Goal: Information Seeking & Learning: Find specific fact

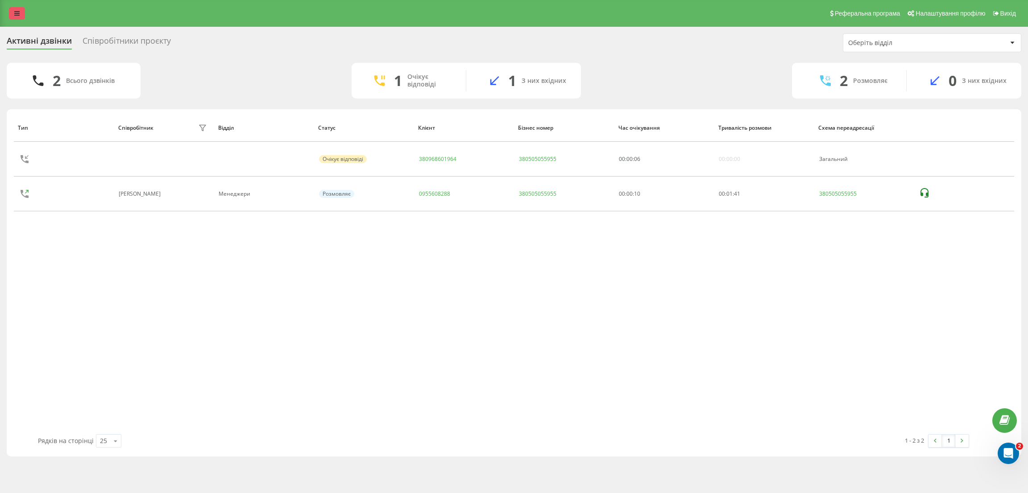
click at [14, 12] on icon at bounding box center [16, 13] width 5 height 6
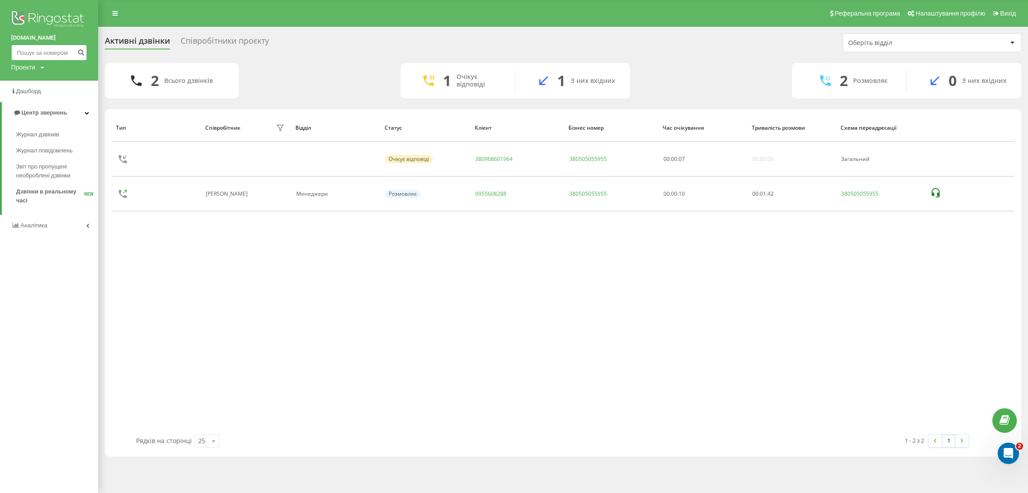
click at [25, 54] on input at bounding box center [49, 53] width 76 height 16
paste input "0978606217"
type input "0978606217"
click at [83, 49] on icon "submit" at bounding box center [81, 51] width 8 height 5
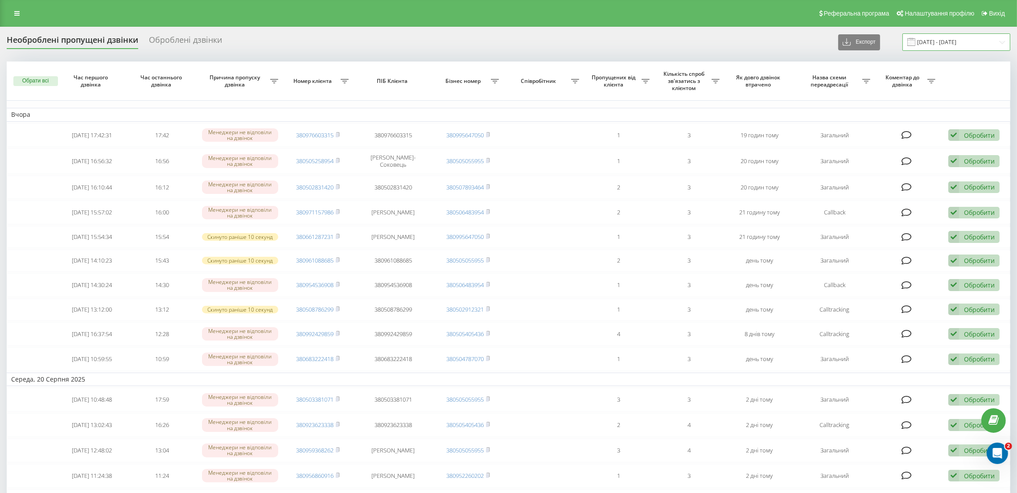
click at [957, 44] on input "21.07.2025 - 21.08.2025" at bounding box center [957, 41] width 108 height 17
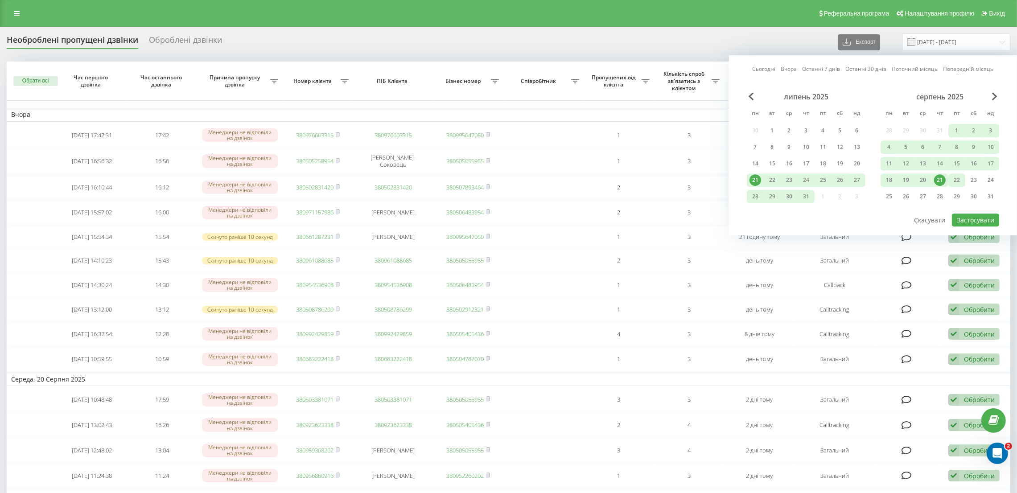
click at [954, 178] on div "22" at bounding box center [957, 180] width 12 height 12
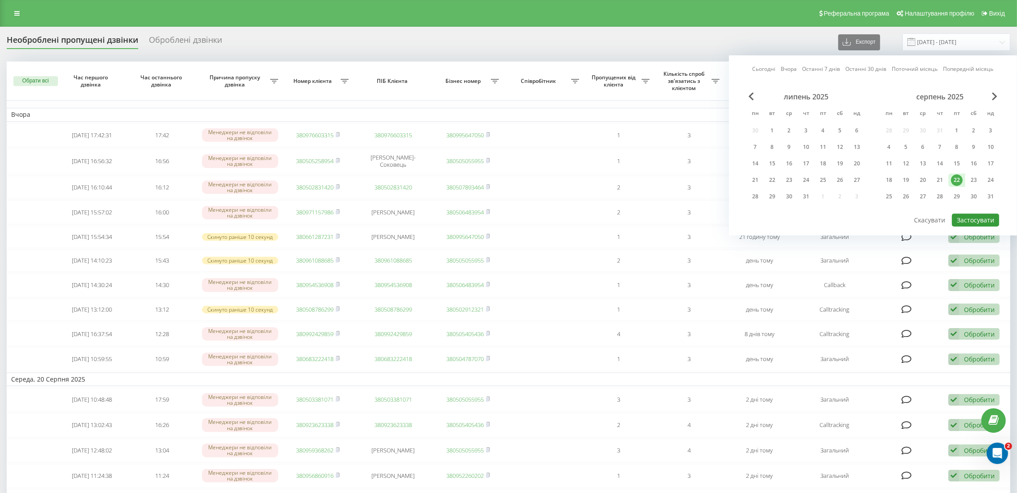
click at [972, 214] on button "Застосувати" at bounding box center [975, 220] width 47 height 13
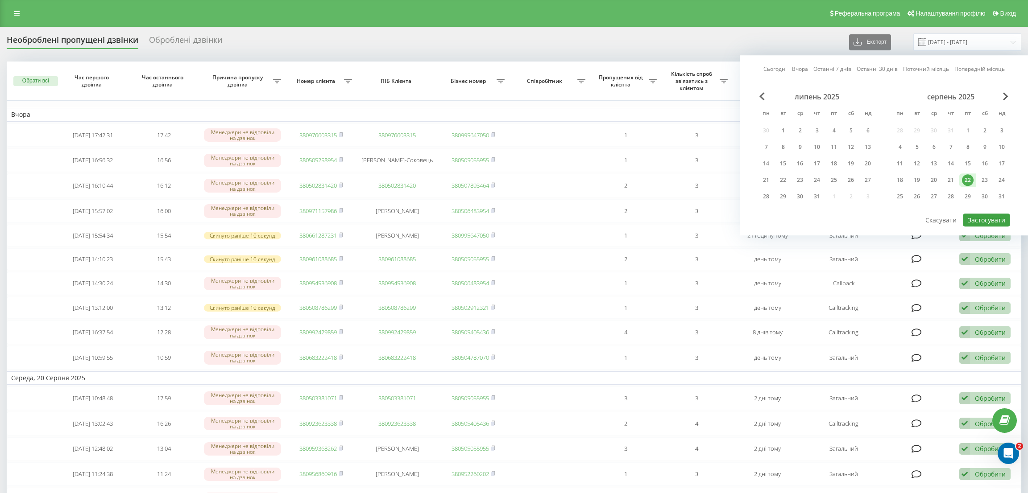
type input "22.08.2025 - 22.08.2025"
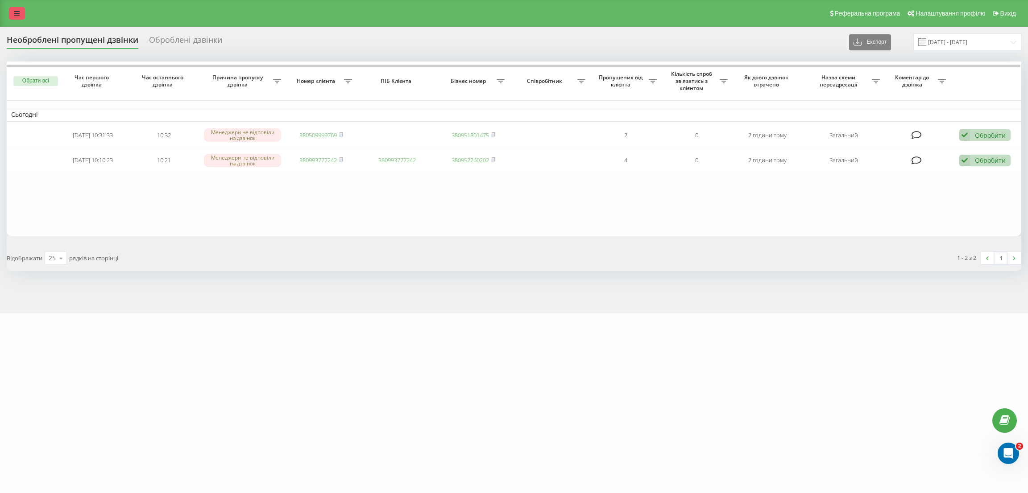
click at [14, 16] on icon at bounding box center [16, 13] width 5 height 6
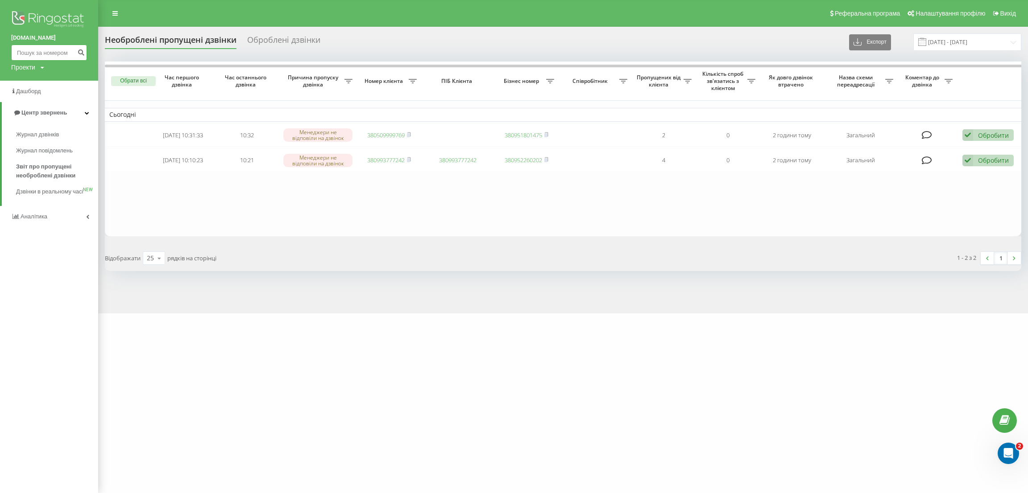
click at [25, 49] on input at bounding box center [49, 53] width 76 height 16
paste input "0976963367"
type input "0976963367"
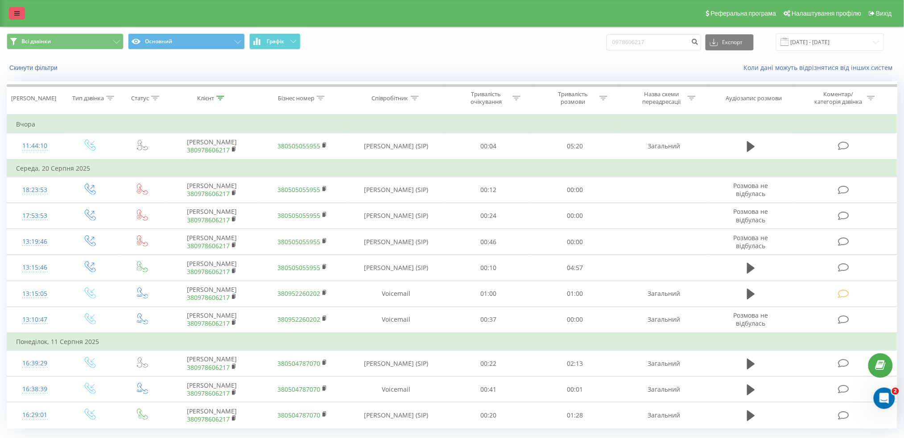
click at [12, 10] on link at bounding box center [17, 13] width 16 height 12
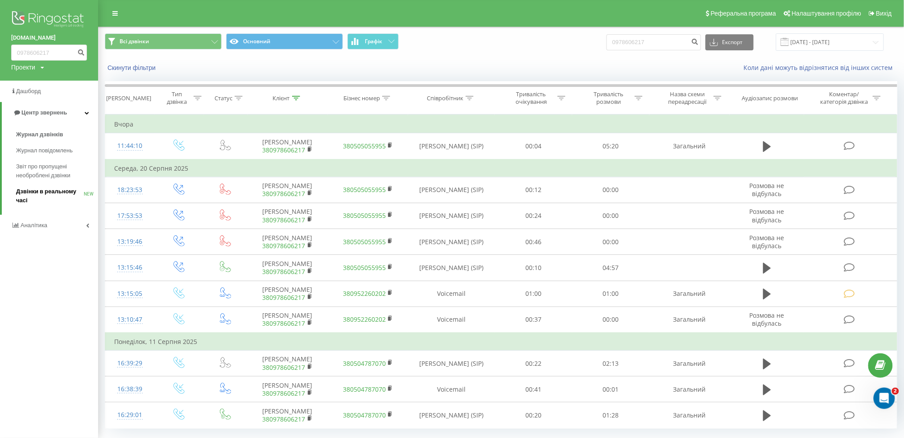
click at [38, 197] on span "Дзвінки в реальному часі" at bounding box center [50, 196] width 68 height 18
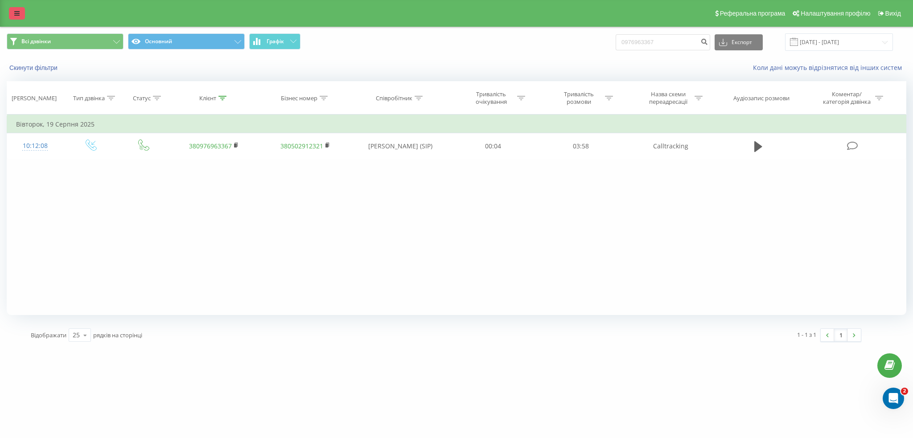
click at [10, 15] on link at bounding box center [17, 13] width 16 height 12
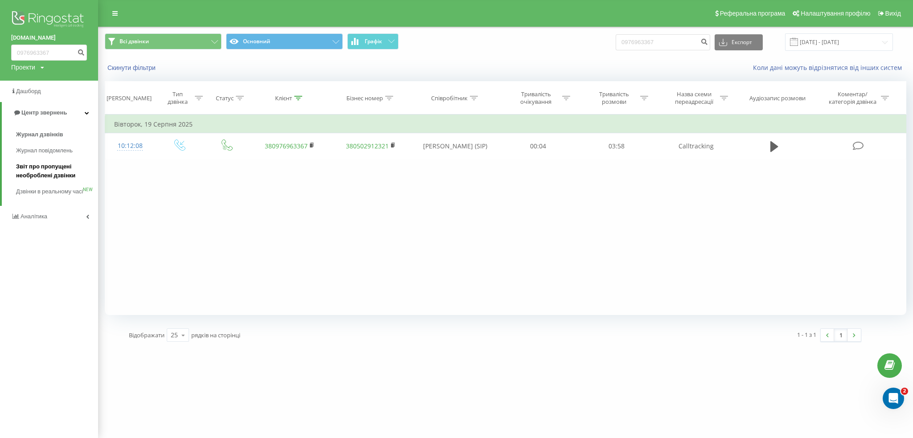
click at [30, 170] on span "Звіт про пропущені необроблені дзвінки" at bounding box center [55, 171] width 78 height 18
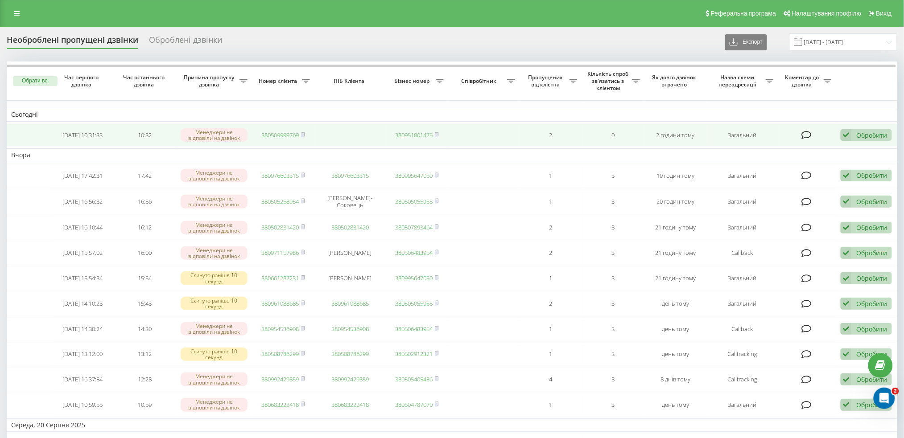
click at [293, 135] on link "380509999769" at bounding box center [279, 135] width 37 height 8
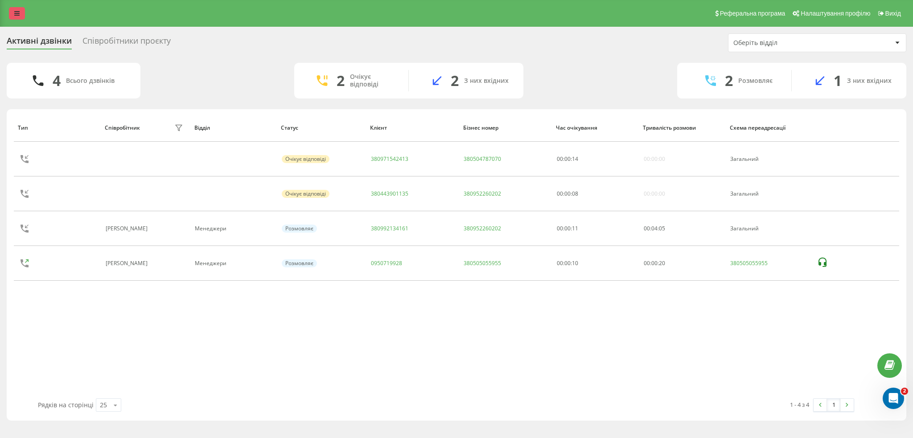
click at [12, 9] on link at bounding box center [17, 13] width 16 height 12
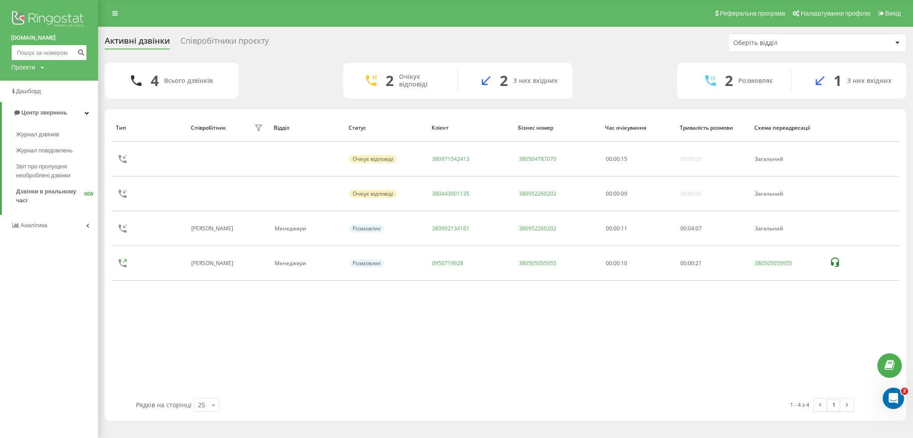
click at [64, 52] on input at bounding box center [49, 53] width 76 height 16
paste input "0916112366"
type input "0916112366"
click at [83, 52] on icon "submit" at bounding box center [81, 51] width 8 height 5
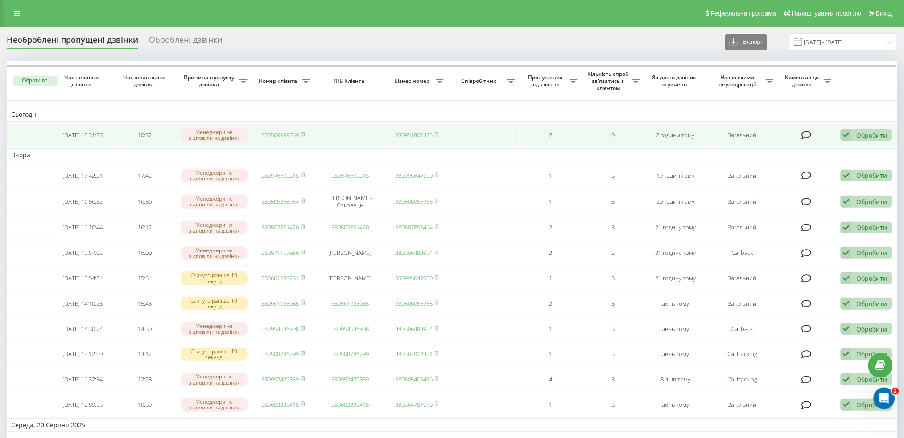
click at [274, 132] on link "380509999769" at bounding box center [279, 135] width 37 height 8
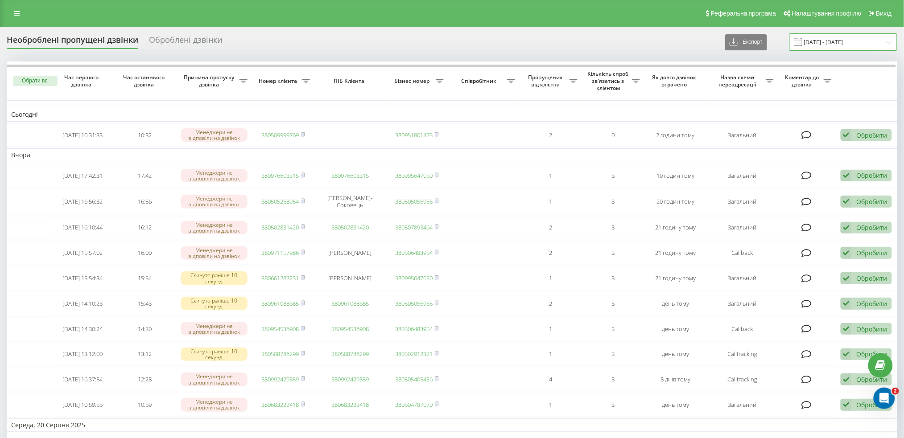
click at [817, 42] on input "22.07.2025 - 22.08.2025" at bounding box center [843, 41] width 108 height 17
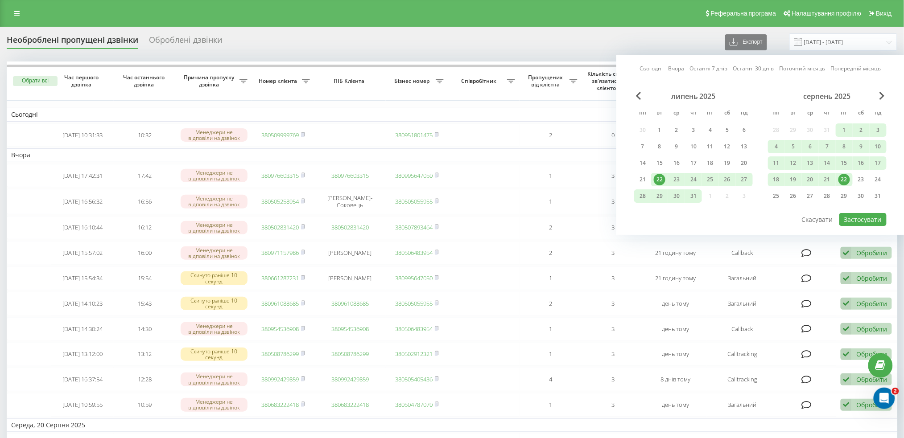
click at [845, 179] on div "22" at bounding box center [844, 180] width 12 height 12
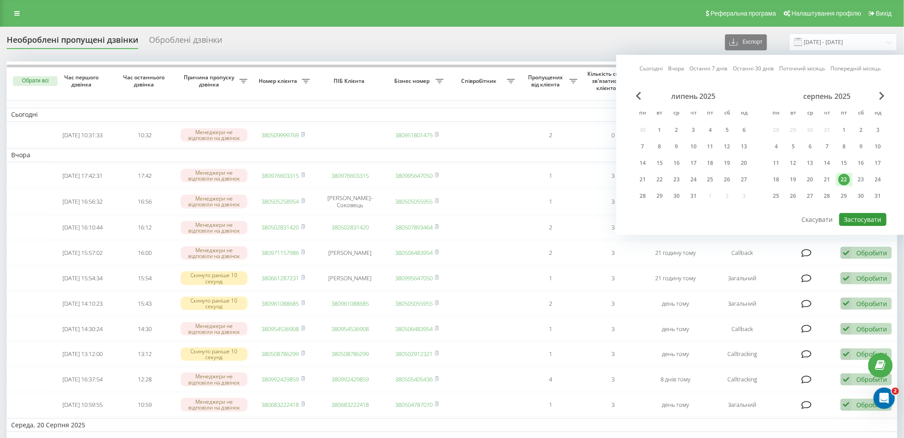
click at [859, 222] on button "Застосувати" at bounding box center [862, 219] width 47 height 13
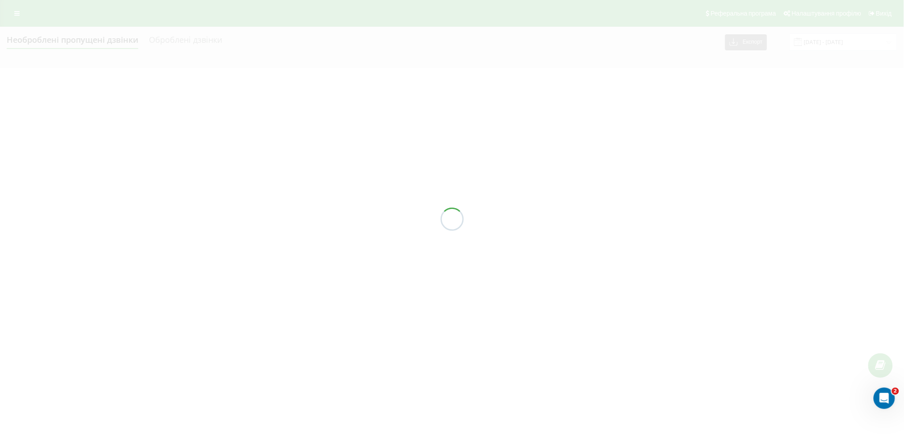
type input "[DATE] - [DATE]"
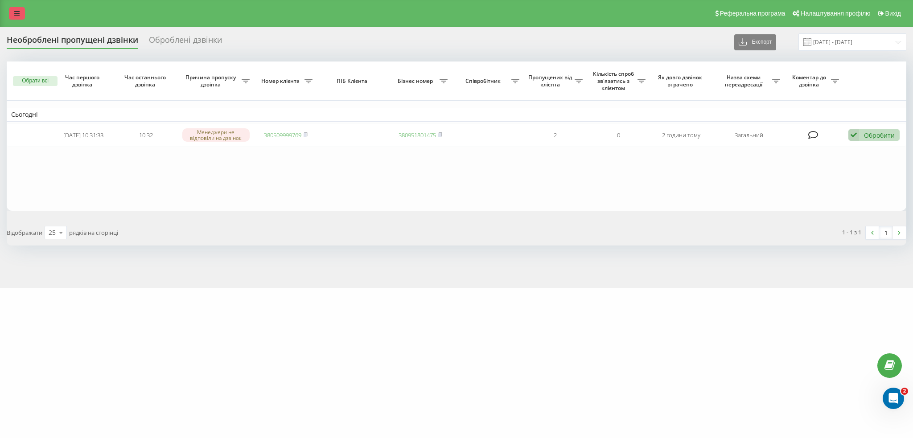
click at [20, 9] on link at bounding box center [17, 13] width 16 height 12
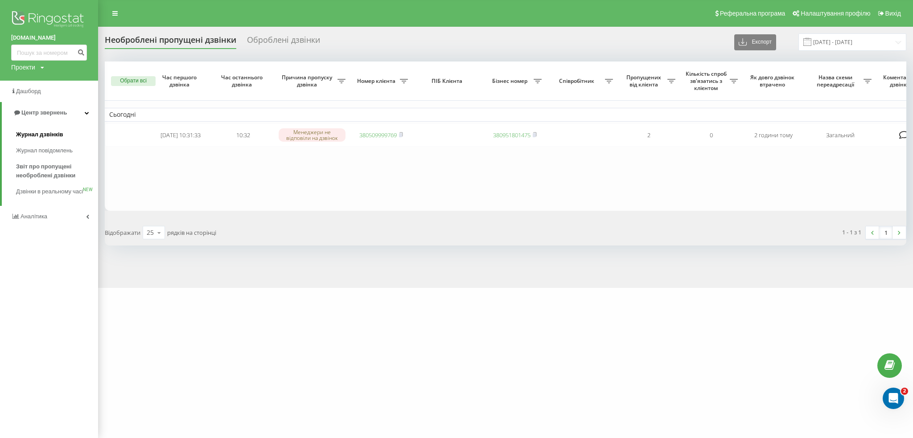
click at [30, 136] on span "Журнал дзвінків" at bounding box center [39, 134] width 47 height 9
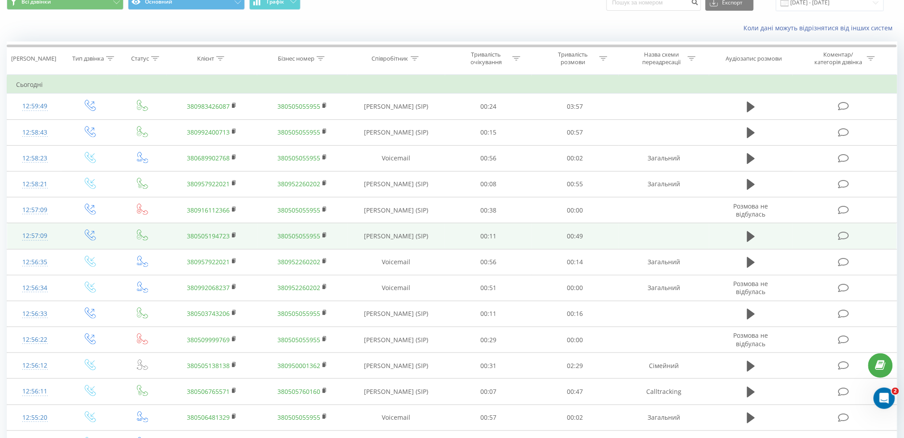
scroll to position [59, 0]
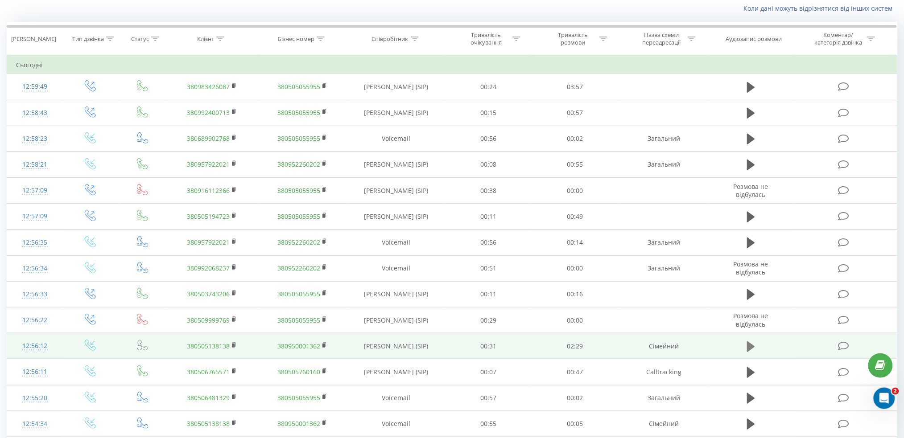
click at [754, 342] on icon at bounding box center [751, 347] width 8 height 12
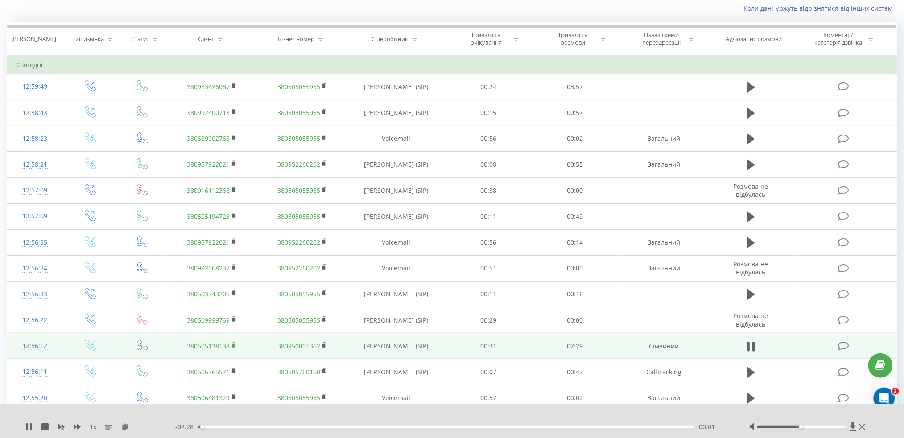
click at [232, 346] on icon at bounding box center [234, 346] width 5 height 6
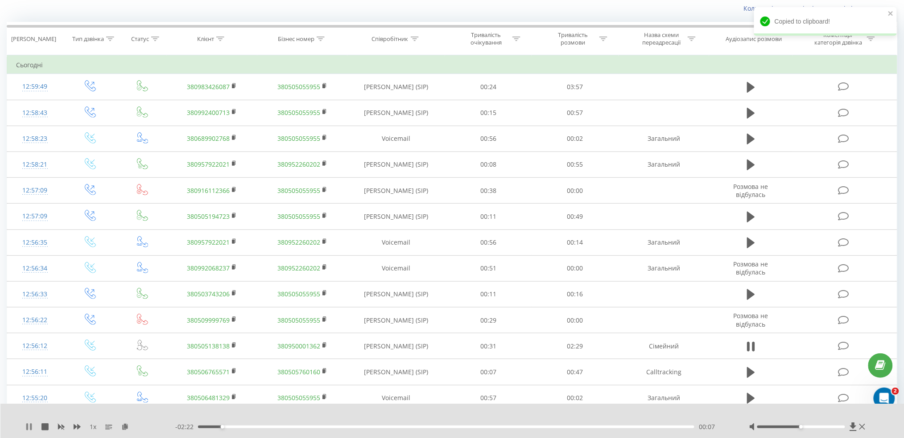
click at [28, 425] on icon at bounding box center [27, 427] width 2 height 7
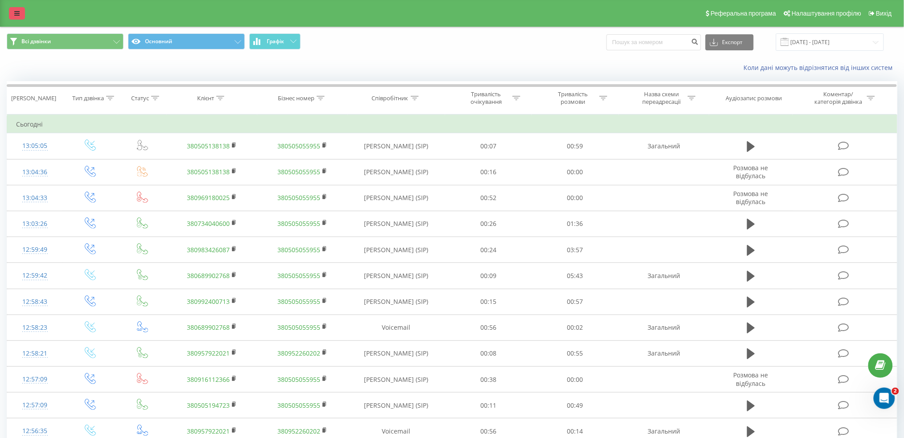
click at [10, 12] on link at bounding box center [17, 13] width 16 height 12
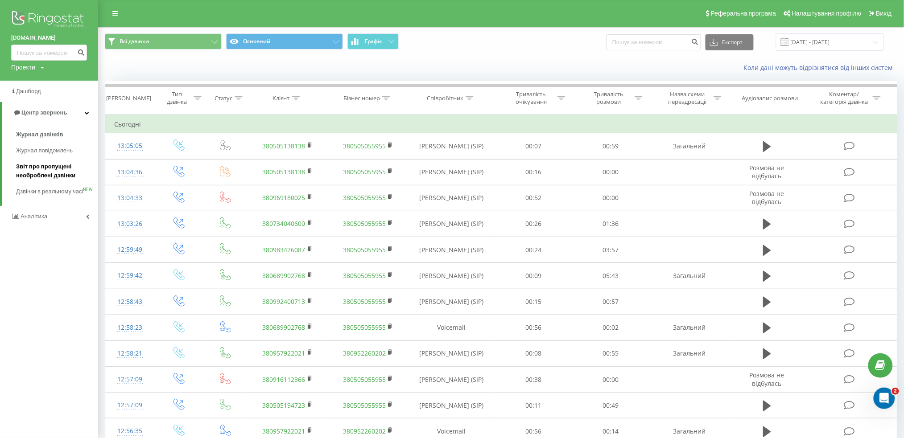
click at [41, 172] on span "Звіт про пропущені необроблені дзвінки" at bounding box center [55, 171] width 78 height 18
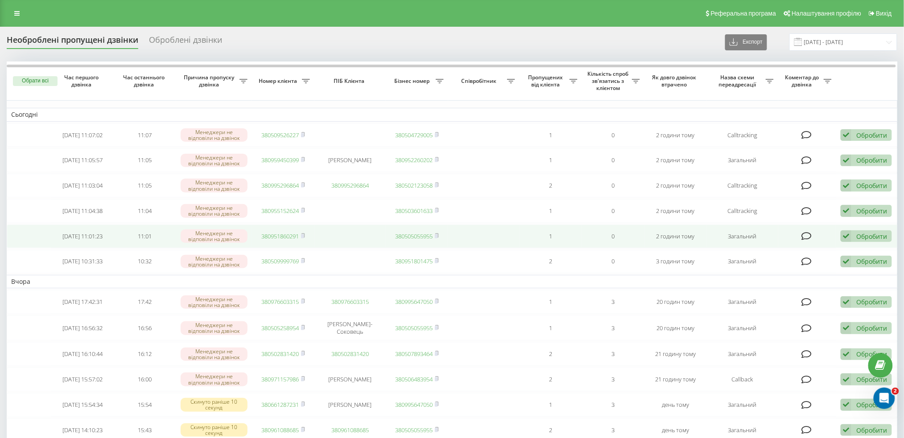
click at [272, 240] on link "380951860291" at bounding box center [279, 236] width 37 height 8
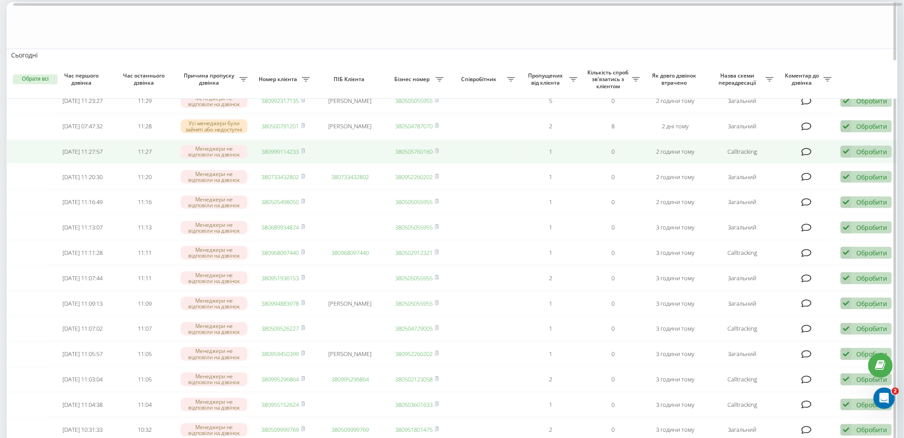
scroll to position [119, 0]
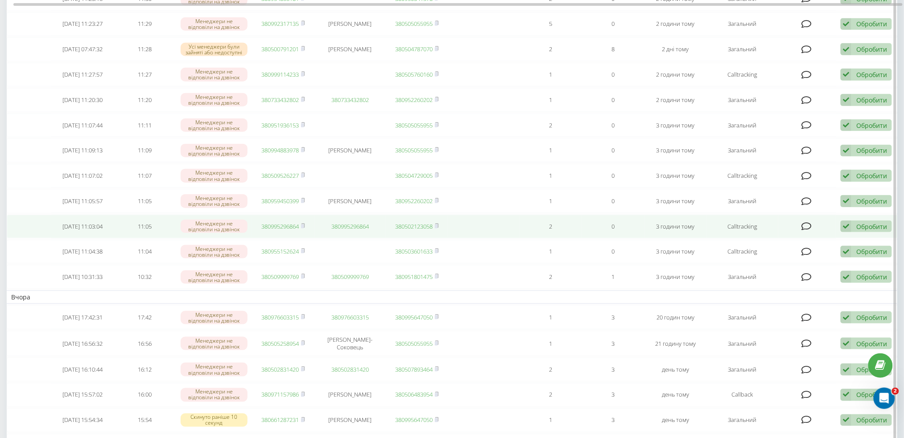
scroll to position [59, 0]
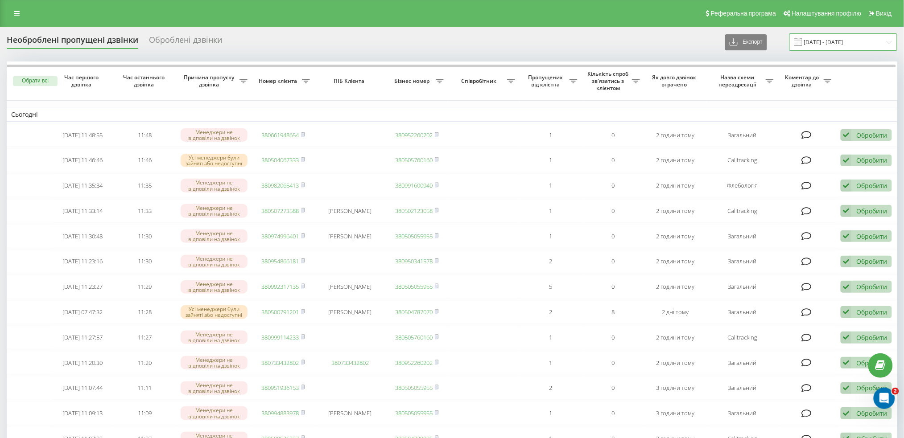
click at [840, 37] on input "22.07.2025 - 22.08.2025" at bounding box center [843, 41] width 108 height 17
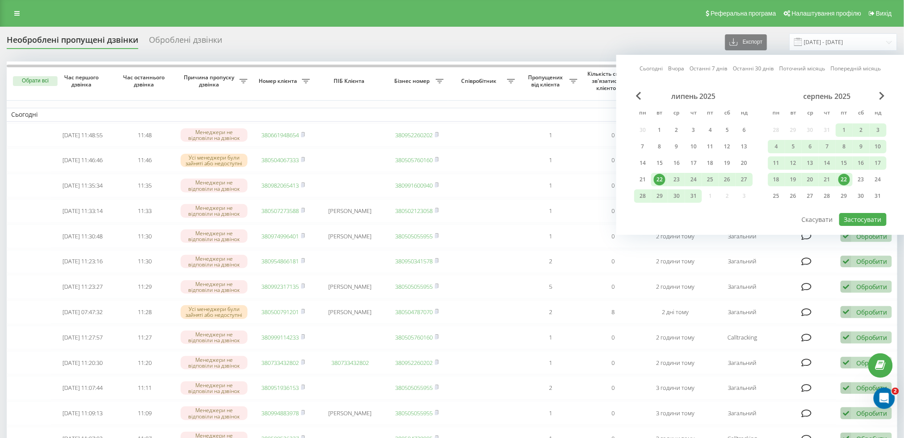
click at [842, 180] on div "22" at bounding box center [844, 180] width 12 height 12
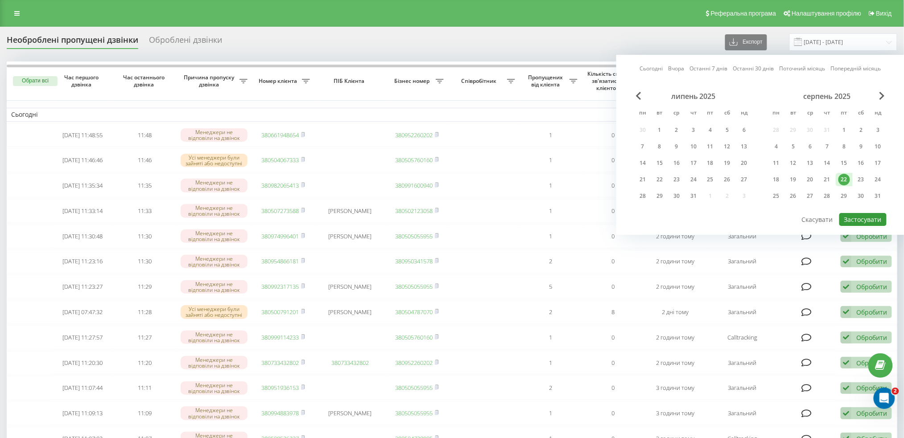
click at [844, 224] on button "Застосувати" at bounding box center [862, 219] width 47 height 13
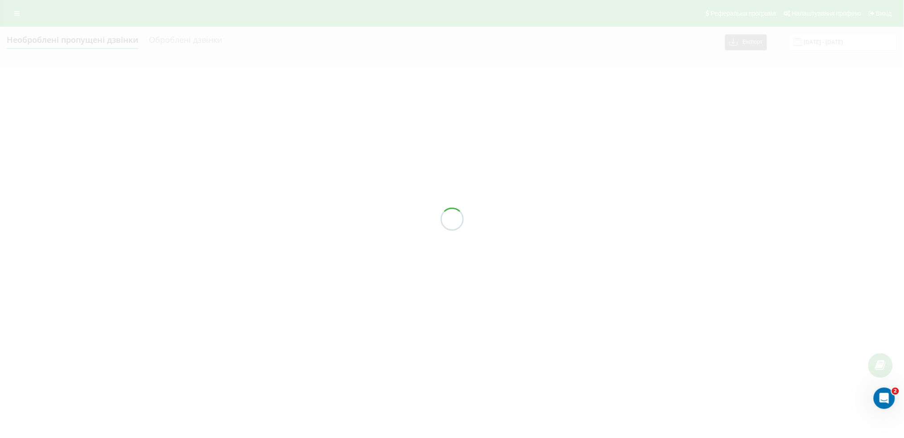
type input "[DATE] - [DATE]"
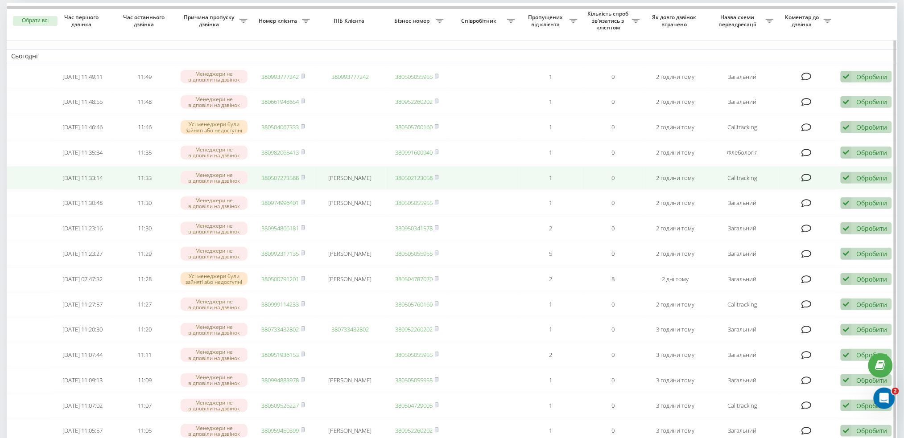
scroll to position [59, 0]
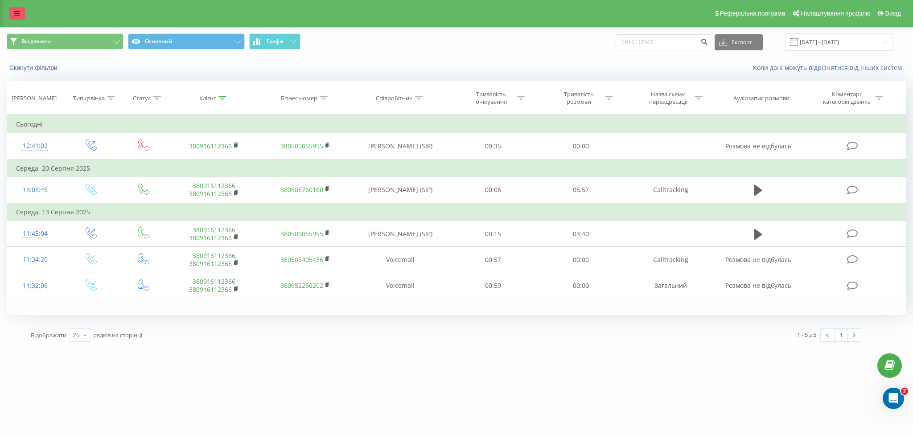
click at [16, 11] on icon at bounding box center [16, 13] width 5 height 6
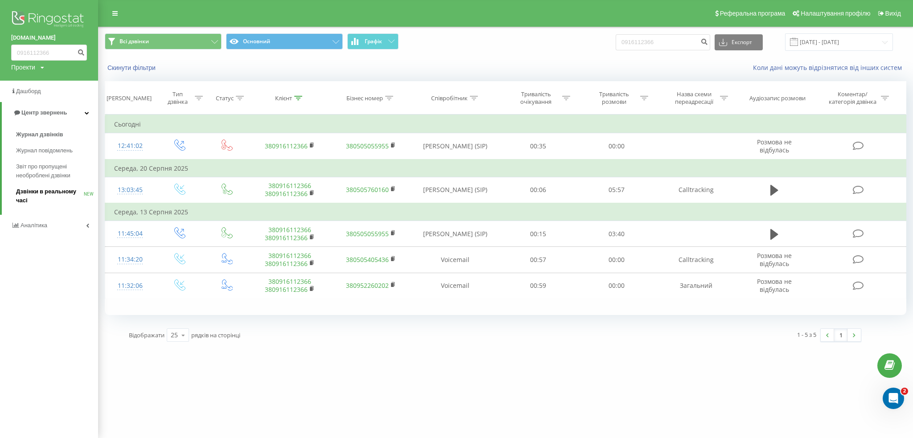
click at [49, 196] on span "Дзвінки в реальному часі" at bounding box center [50, 196] width 68 height 18
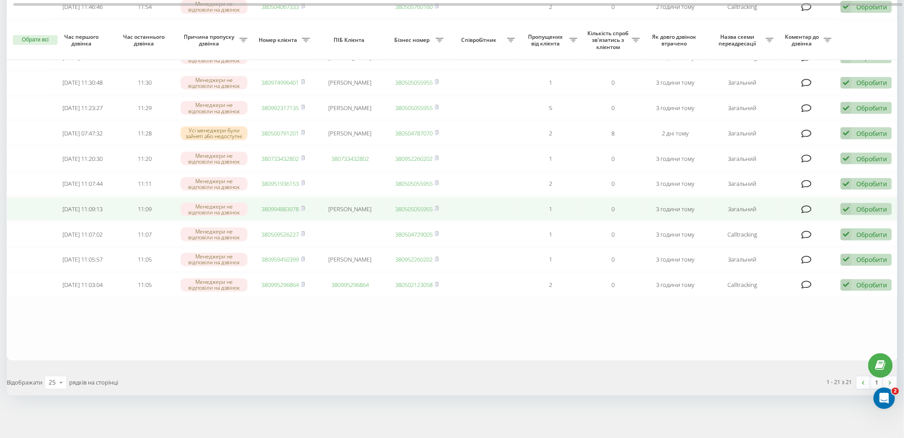
scroll to position [381, 0]
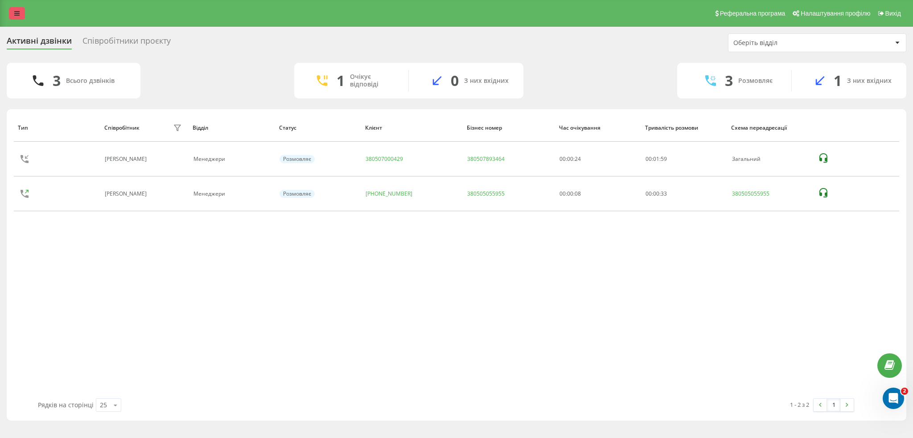
click at [18, 10] on icon at bounding box center [16, 13] width 5 height 6
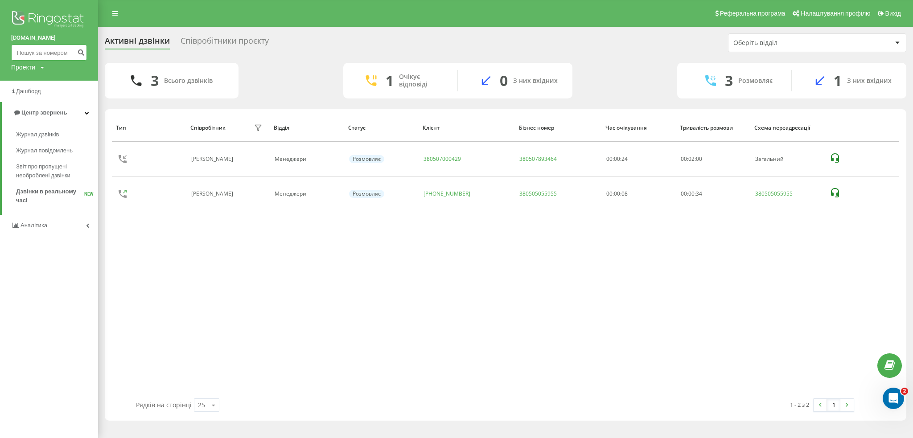
click at [35, 45] on input at bounding box center [49, 53] width 76 height 16
paste input "380993400891"
type input "380993400891"
click at [75, 52] on button "submit" at bounding box center [81, 53] width 12 height 16
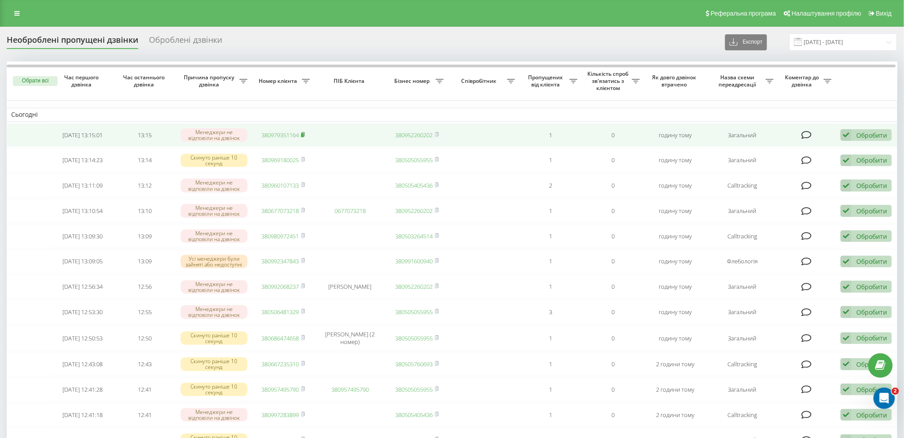
click at [305, 135] on icon at bounding box center [302, 134] width 3 height 4
click at [304, 132] on icon at bounding box center [303, 134] width 4 height 5
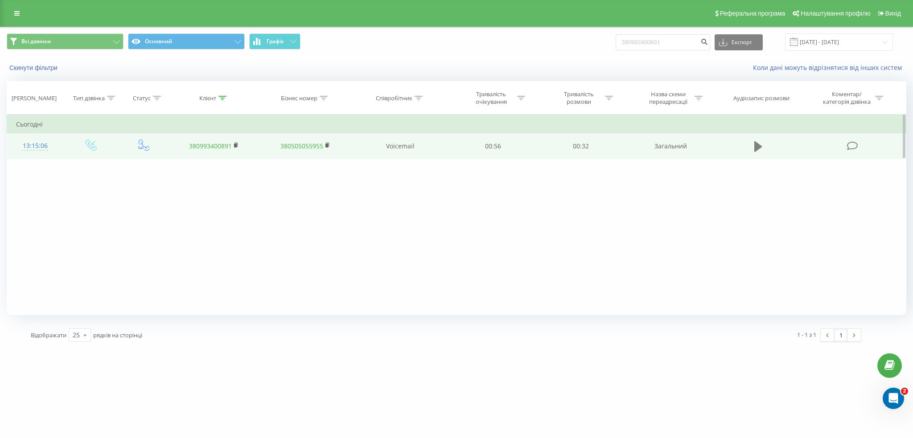
click at [758, 144] on icon at bounding box center [759, 146] width 8 height 11
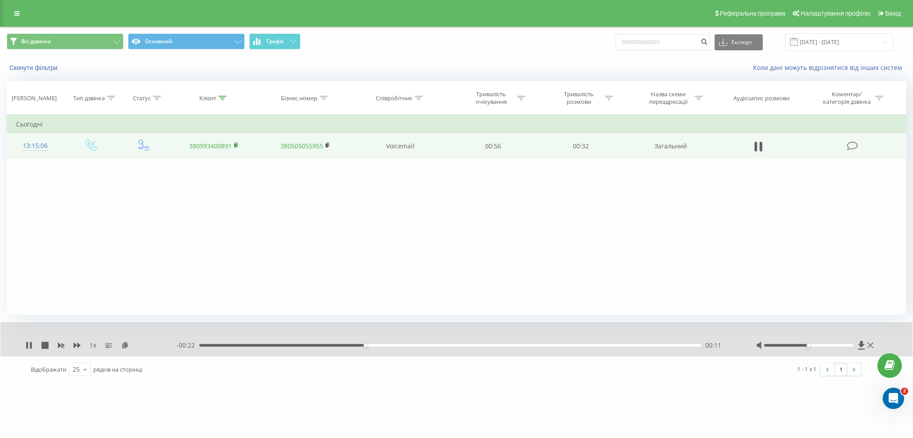
click at [237, 144] on icon at bounding box center [236, 145] width 5 height 6
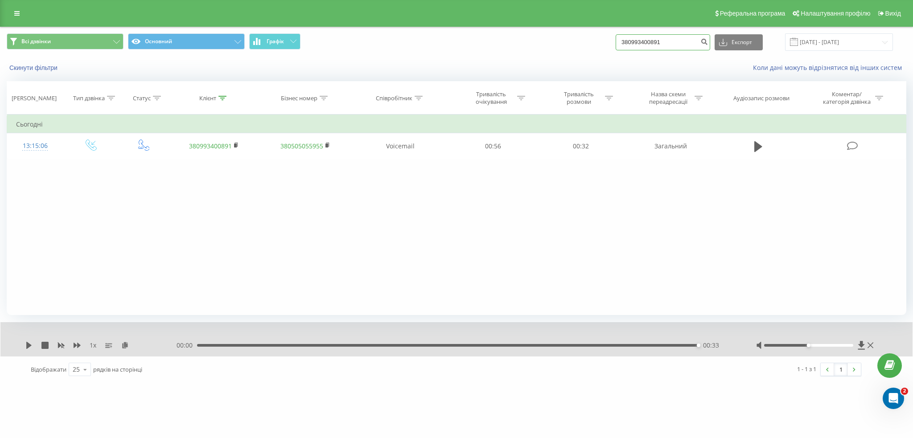
drag, startPoint x: 676, startPoint y: 40, endPoint x: 584, endPoint y: 43, distance: 91.5
click at [584, 43] on div "Всі дзвінки Основний Графік 380993400891 Експорт .csv .xls .xlsx 22.05.2025 - 2…" at bounding box center [457, 41] width 900 height 17
paste input "79351164"
type input "380979351164"
click at [708, 43] on icon "submit" at bounding box center [705, 40] width 8 height 5
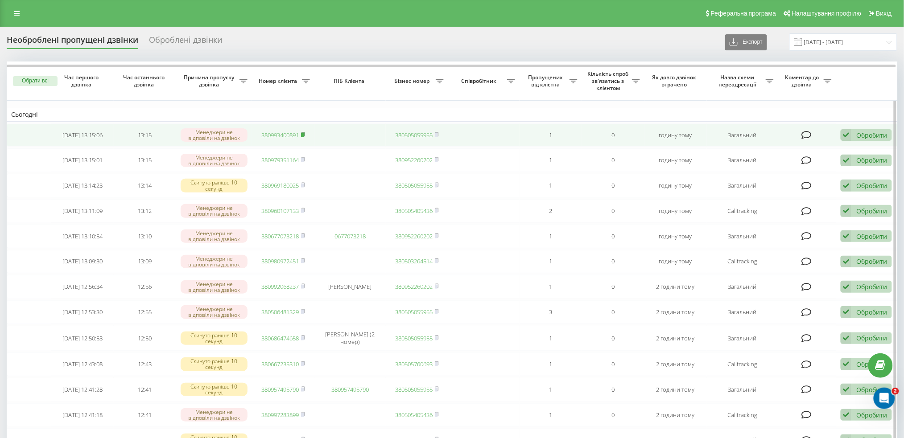
click at [302, 136] on icon at bounding box center [303, 134] width 4 height 5
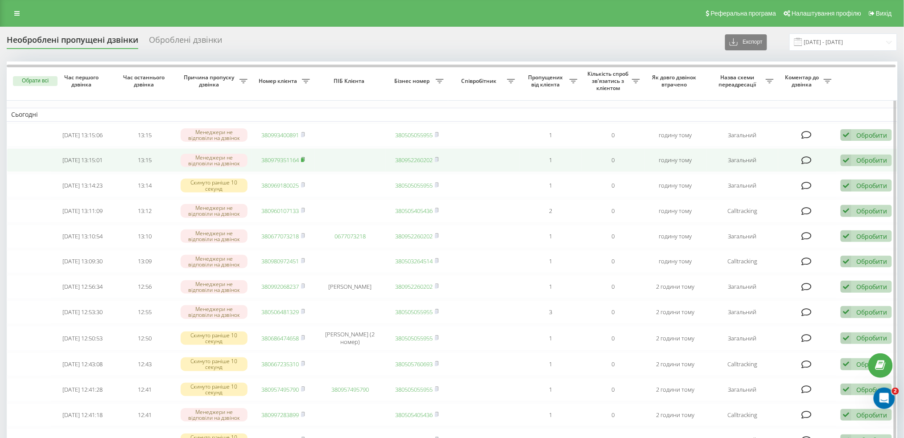
click at [304, 161] on rect at bounding box center [302, 160] width 3 height 4
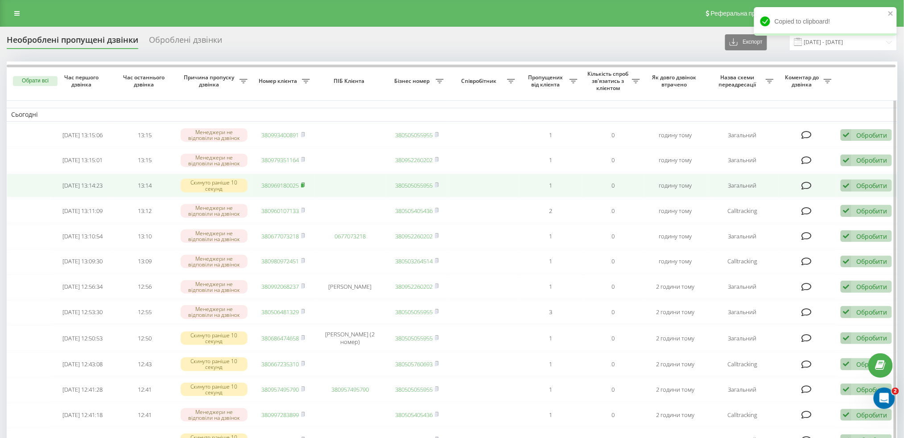
click at [303, 188] on rect at bounding box center [302, 186] width 3 height 4
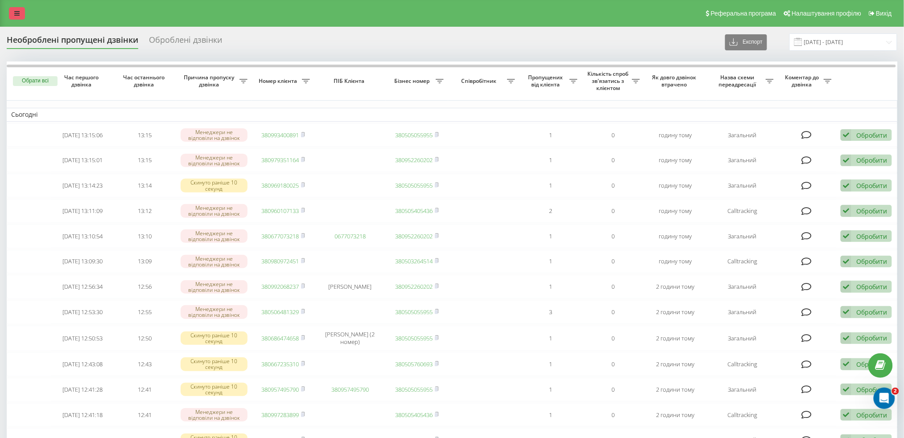
click at [20, 15] on link at bounding box center [17, 13] width 16 height 12
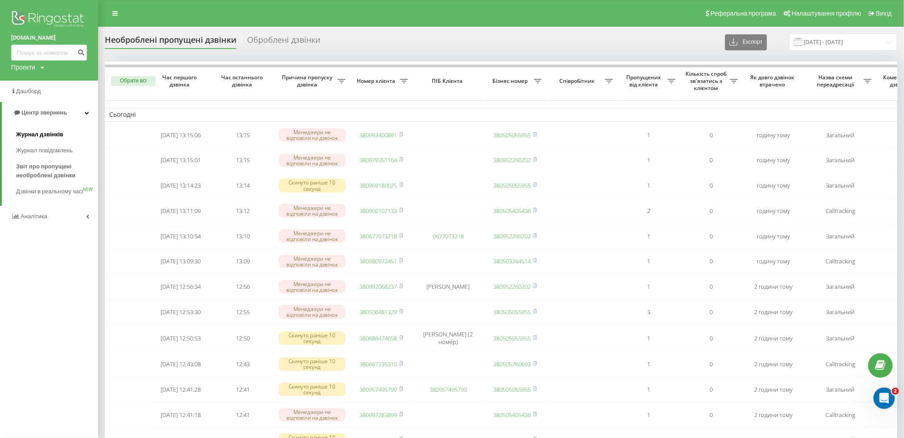
click at [48, 136] on span "Журнал дзвінків" at bounding box center [39, 134] width 47 height 9
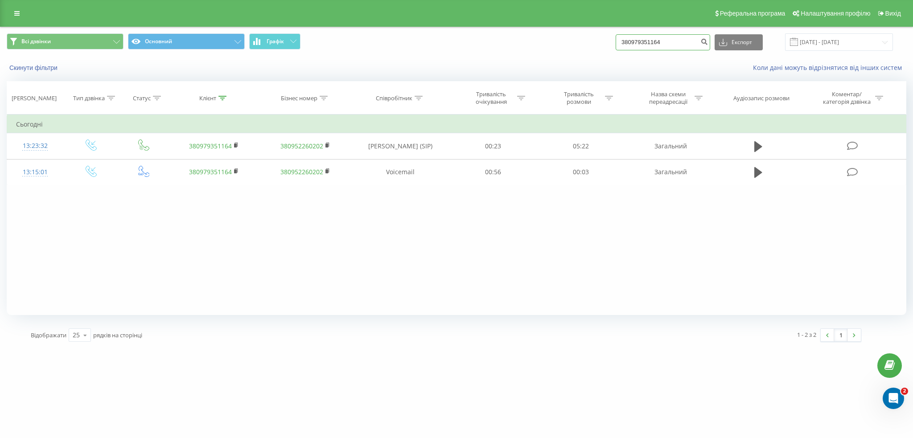
drag, startPoint x: 674, startPoint y: 43, endPoint x: 615, endPoint y: 45, distance: 59.8
click at [615, 45] on div "Всі дзвінки Основний Графік 380979351164 Експорт .csv .xls .xlsx 22.05.2025 - 2…" at bounding box center [457, 41] width 900 height 17
paste input "69180025"
type input "380969180025"
click at [708, 40] on icon "submit" at bounding box center [705, 40] width 8 height 5
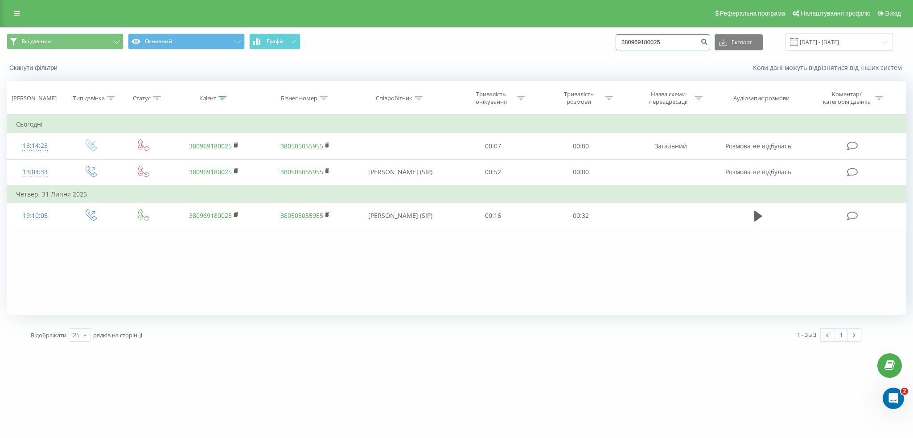
drag, startPoint x: 662, startPoint y: 45, endPoint x: 574, endPoint y: 34, distance: 88.5
click at [574, 34] on div "Всі дзвінки Основний Графік 380969180025 Експорт .csv .xls .xlsx 22.05.2025 - 2…" at bounding box center [457, 41] width 900 height 17
paste input "0107133"
type input "380960107133"
click at [708, 41] on icon "submit" at bounding box center [705, 40] width 8 height 5
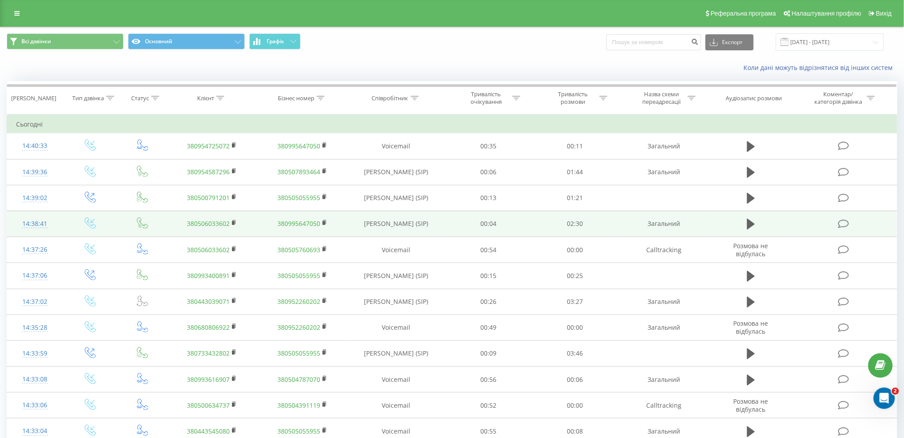
click at [678, 220] on td "Загальний" at bounding box center [664, 224] width 91 height 26
click at [749, 220] on icon at bounding box center [751, 224] width 8 height 11
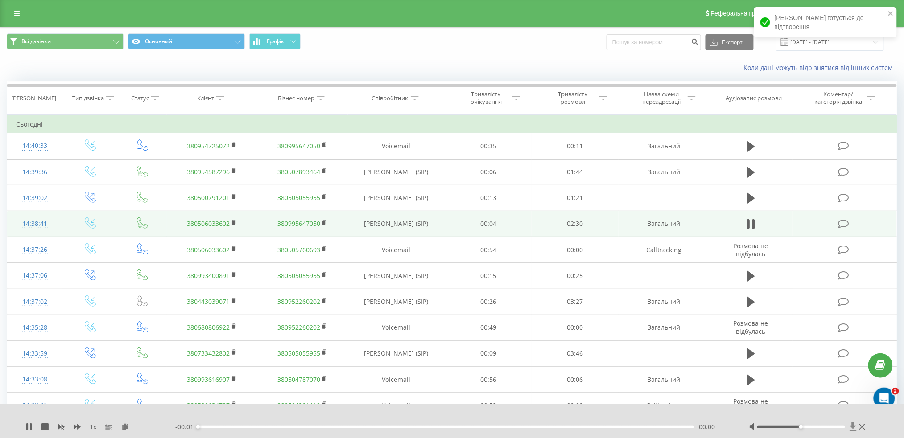
click at [854, 427] on icon at bounding box center [853, 427] width 7 height 8
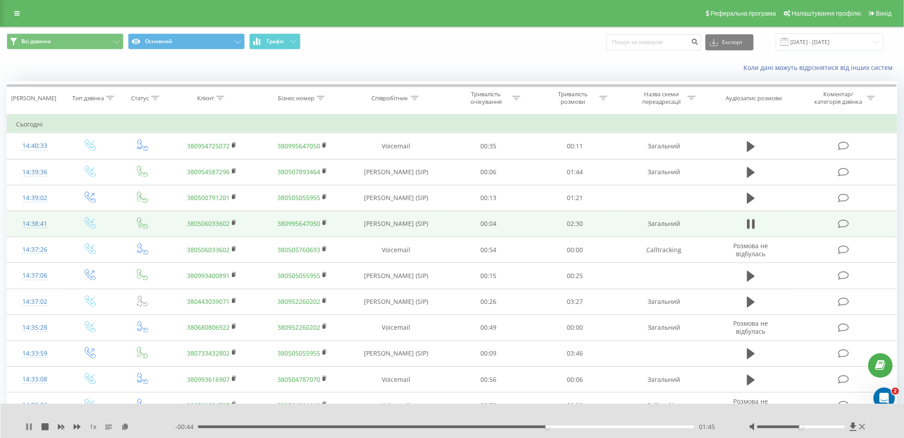
click at [29, 425] on icon at bounding box center [28, 427] width 7 height 7
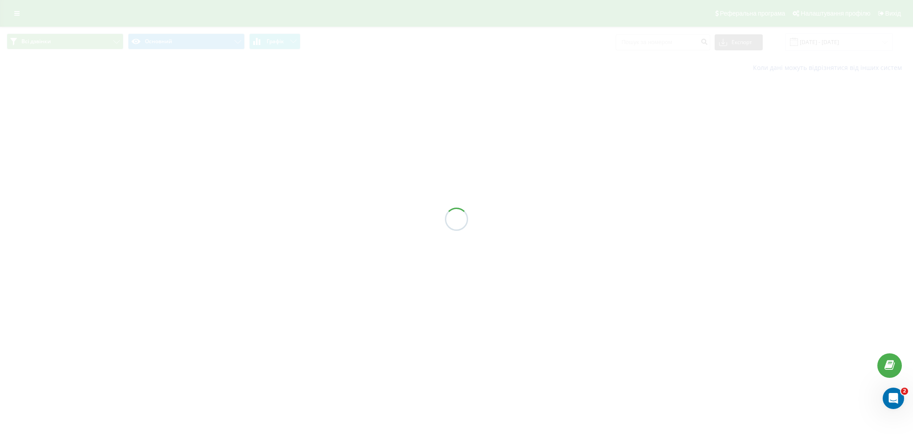
click at [17, 11] on div at bounding box center [456, 219] width 913 height 438
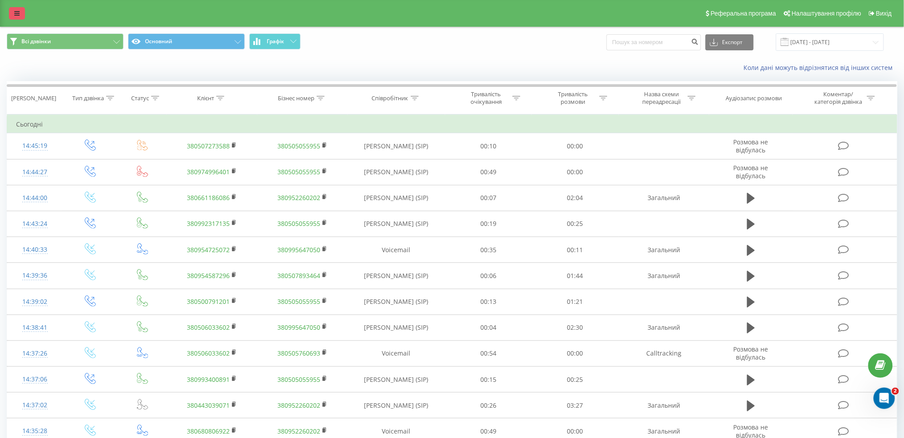
click at [10, 14] on link at bounding box center [17, 13] width 16 height 12
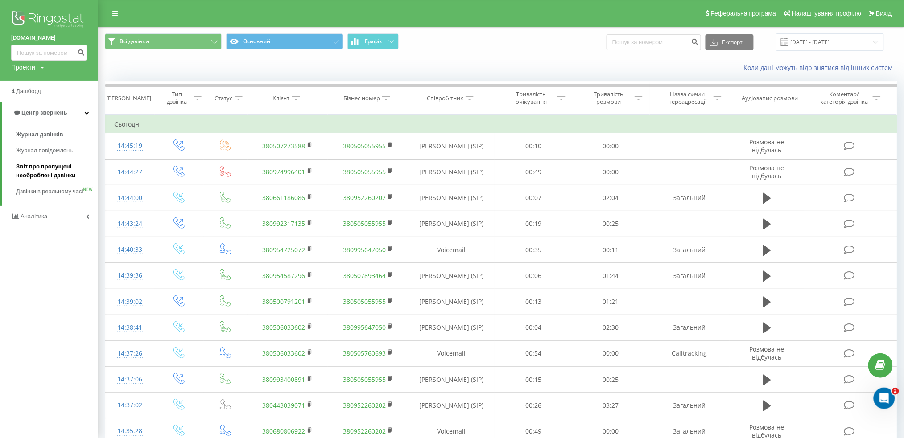
click at [45, 174] on span "Звіт про пропущені необроблені дзвінки" at bounding box center [55, 171] width 78 height 18
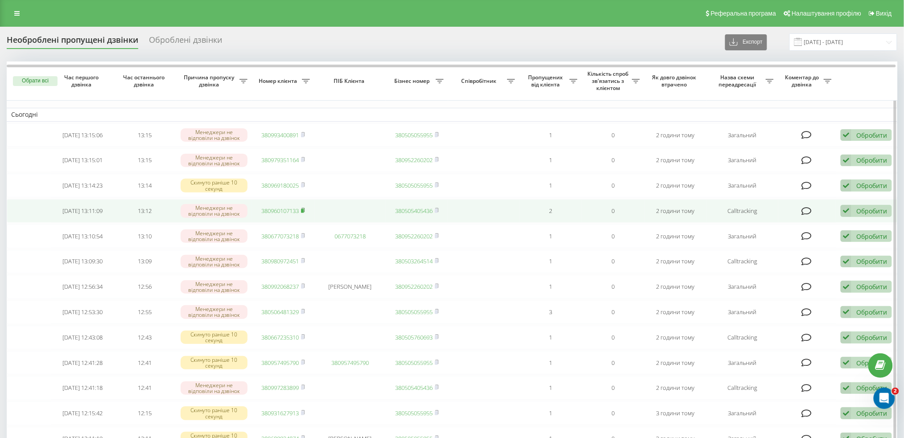
click at [304, 211] on icon at bounding box center [302, 210] width 3 height 4
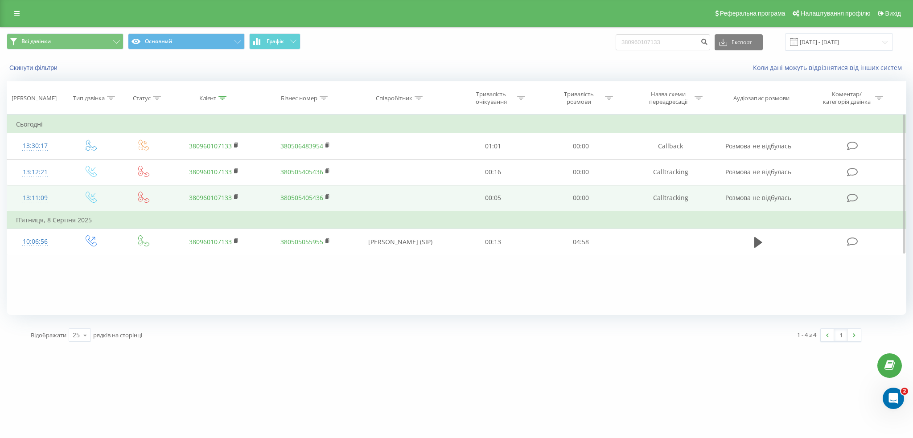
click at [210, 200] on link "380960107133" at bounding box center [210, 198] width 43 height 8
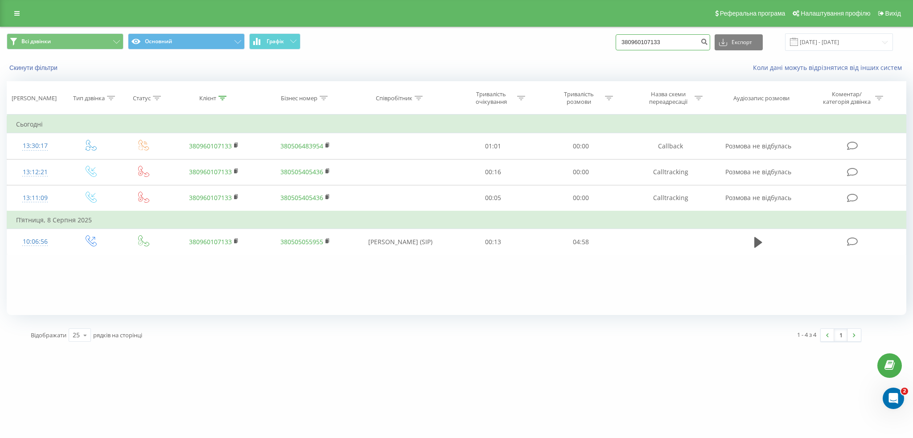
drag, startPoint x: 680, startPoint y: 42, endPoint x: 596, endPoint y: 51, distance: 84.4
click at [596, 51] on div "Всі дзвінки Основний Графік 380960107133 Експорт .csv .xls .xlsx 22.05.2025 - 2…" at bounding box center [456, 42] width 912 height 30
paste input "74996401"
type input "380974996401"
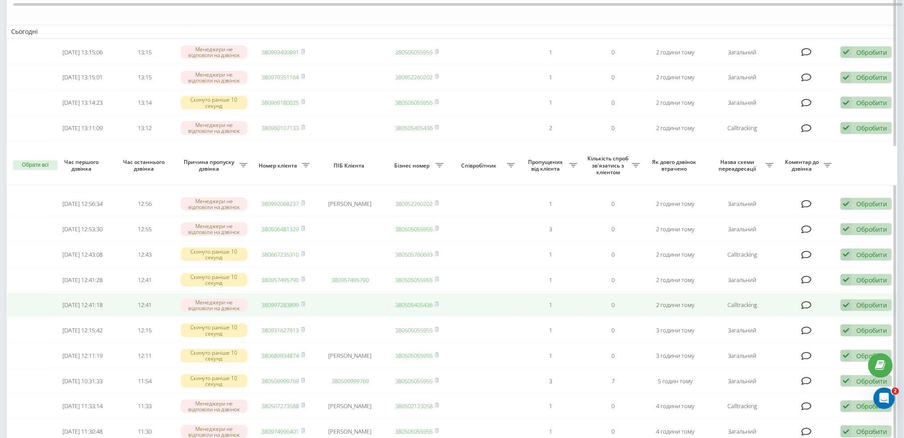
scroll to position [238, 0]
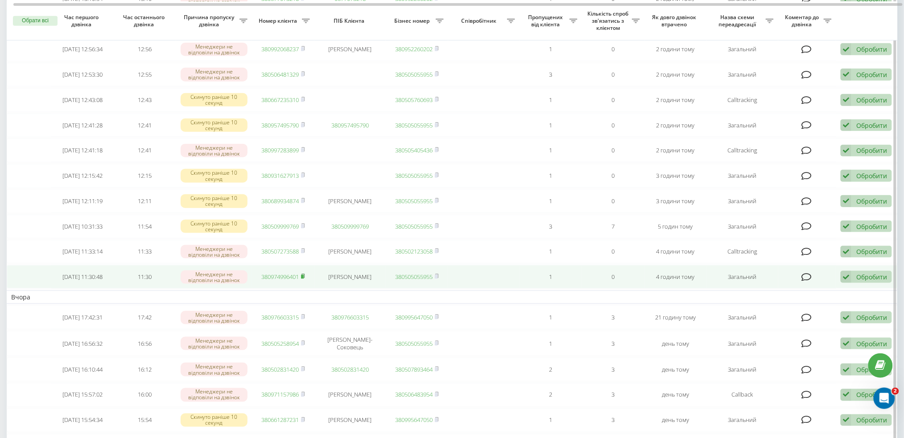
click at [302, 279] on icon at bounding box center [303, 276] width 4 height 5
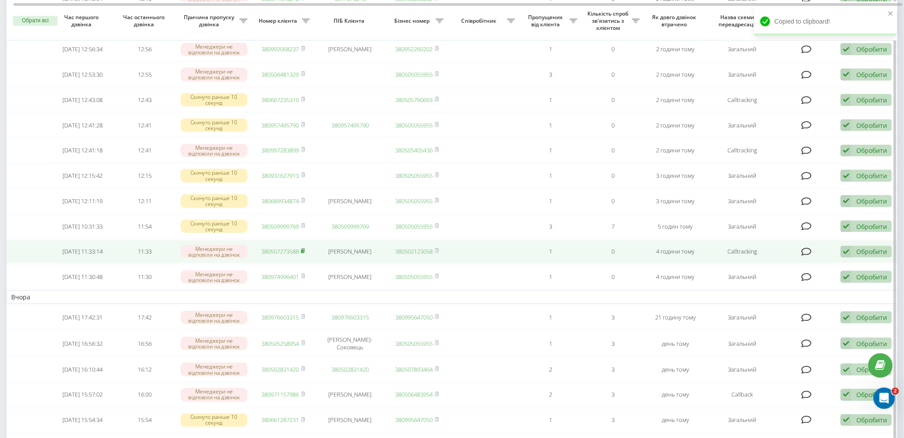
click at [305, 254] on icon at bounding box center [303, 250] width 4 height 5
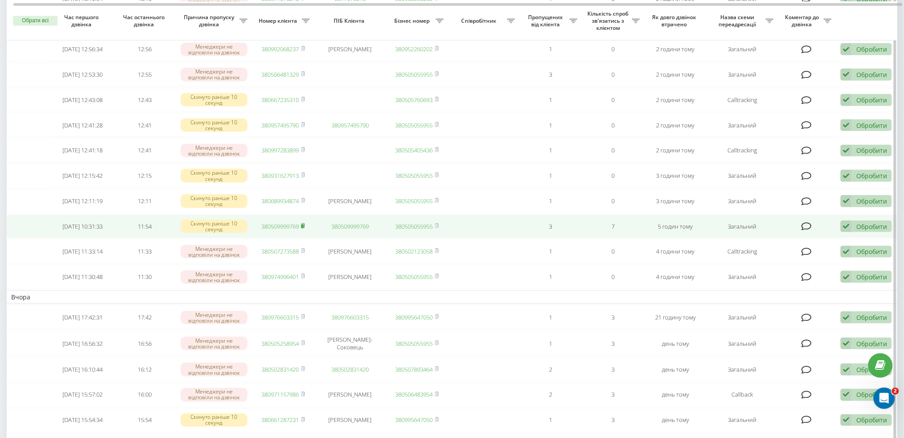
click at [304, 229] on rect at bounding box center [302, 227] width 3 height 4
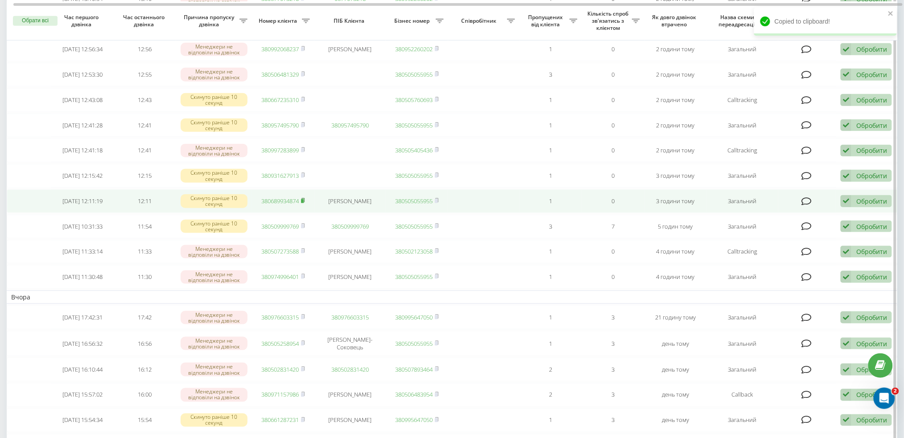
click at [304, 203] on icon at bounding box center [303, 200] width 4 height 5
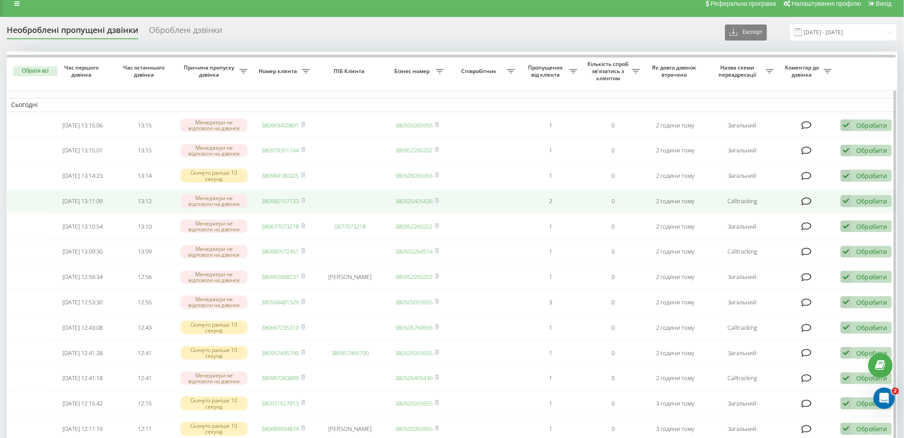
scroll to position [0, 0]
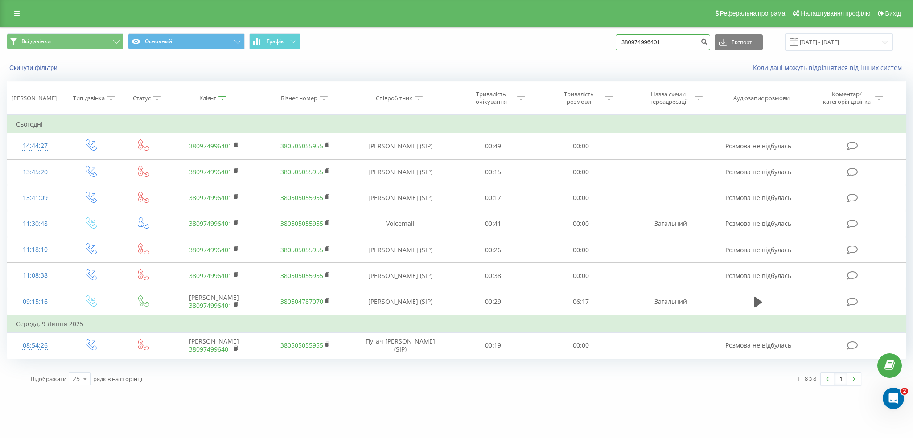
drag, startPoint x: 676, startPoint y: 41, endPoint x: 522, endPoint y: 50, distance: 154.6
click at [518, 52] on div "Всі дзвінки Основний Графік 380974996401 Експорт .csv .xls .xlsx 22.05.2025 - 2…" at bounding box center [456, 42] width 912 height 30
paste input "509999769"
type input "380509999769"
click at [708, 43] on icon "submit" at bounding box center [705, 40] width 8 height 5
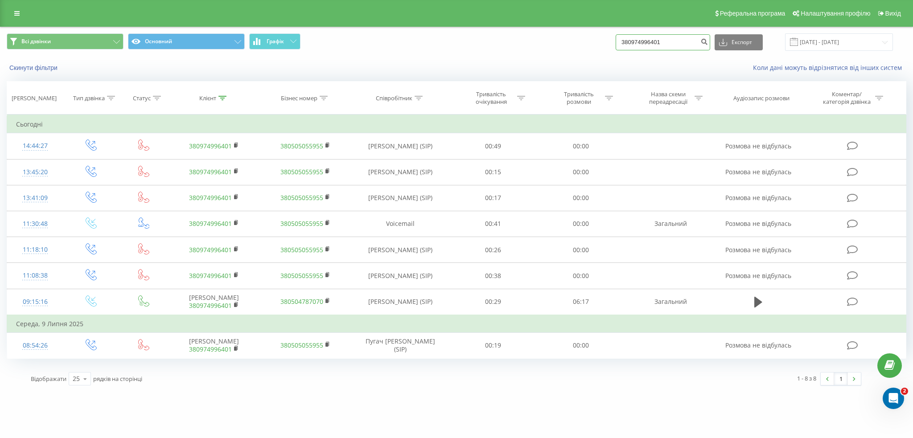
drag, startPoint x: 637, startPoint y: 47, endPoint x: 559, endPoint y: 30, distance: 79.5
click at [560, 30] on div "Всі дзвінки Основний Графік 380974996401 Експорт .csv .xls .xlsx 22.05.2025 - 2…" at bounding box center [456, 42] width 912 height 30
paste input "507273588"
type input "380507273588"
click at [708, 42] on icon "submit" at bounding box center [705, 40] width 8 height 5
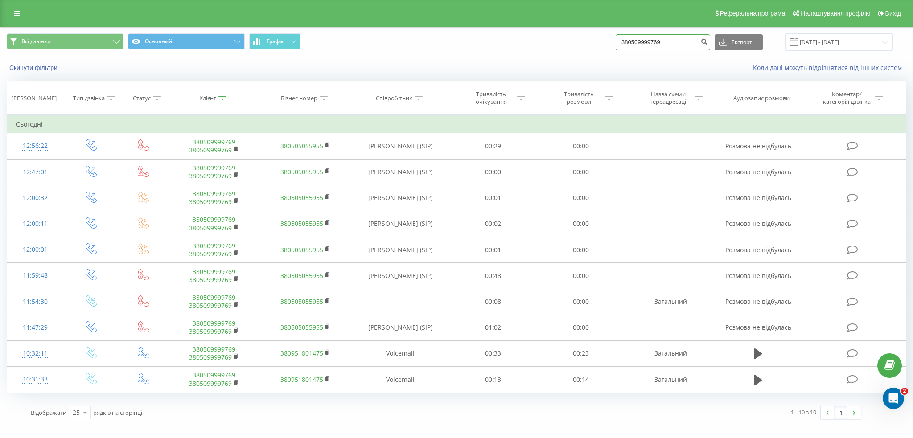
drag, startPoint x: 681, startPoint y: 41, endPoint x: 555, endPoint y: 43, distance: 125.8
click at [555, 43] on div "Всі дзвінки Основний Графік 380509999769 Експорт .csv .xls .xlsx 22.05.2025 - 2…" at bounding box center [457, 41] width 900 height 17
paste input "689934874"
type input "380689934874"
click at [708, 43] on icon "submit" at bounding box center [705, 40] width 8 height 5
